Goal: Obtain resource: Download file/media

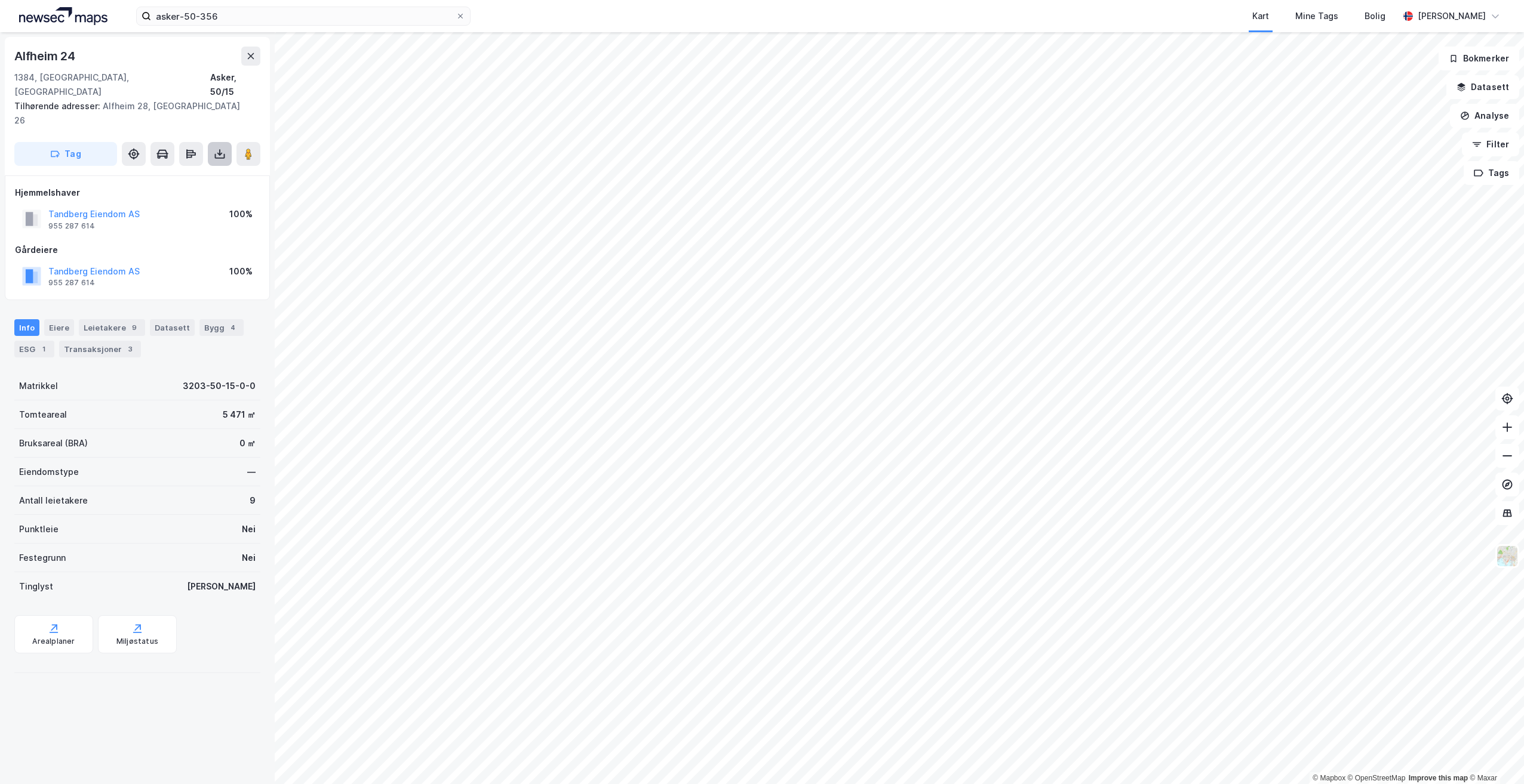
click at [220, 148] on icon at bounding box center [220, 154] width 12 height 12
click at [168, 173] on div "Last ned grunnbok" at bounding box center [161, 178] width 69 height 10
